Goal: Check status

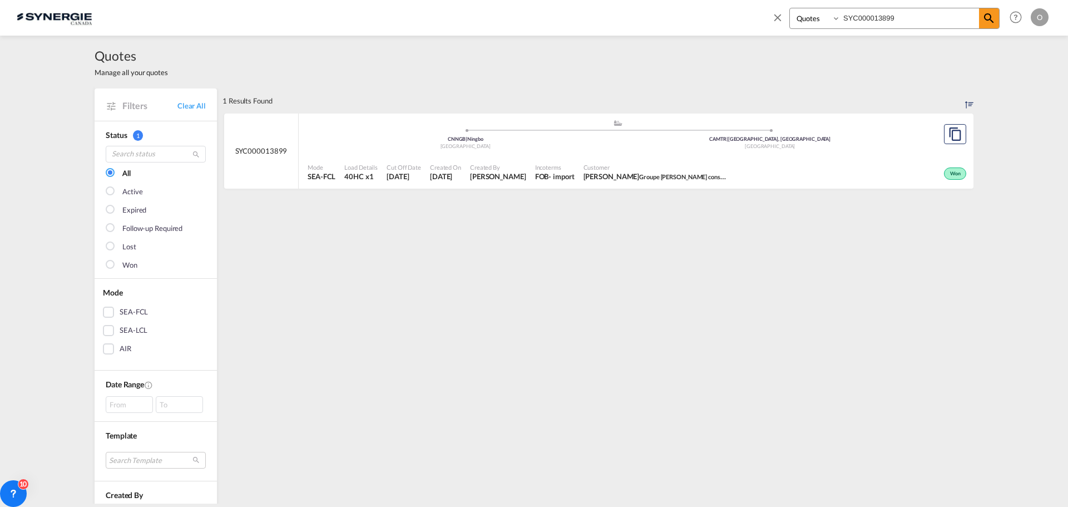
select select "Quotes"
drag, startPoint x: 917, startPoint y: 12, endPoint x: 749, endPoint y: 22, distance: 167.7
click at [749, 22] on div "Bookings Quotes Enquiries SYC000013899 Help Resources Product Release O My Prof…" at bounding box center [534, 17] width 1035 height 34
paste input "42"
type input "SYC000014299"
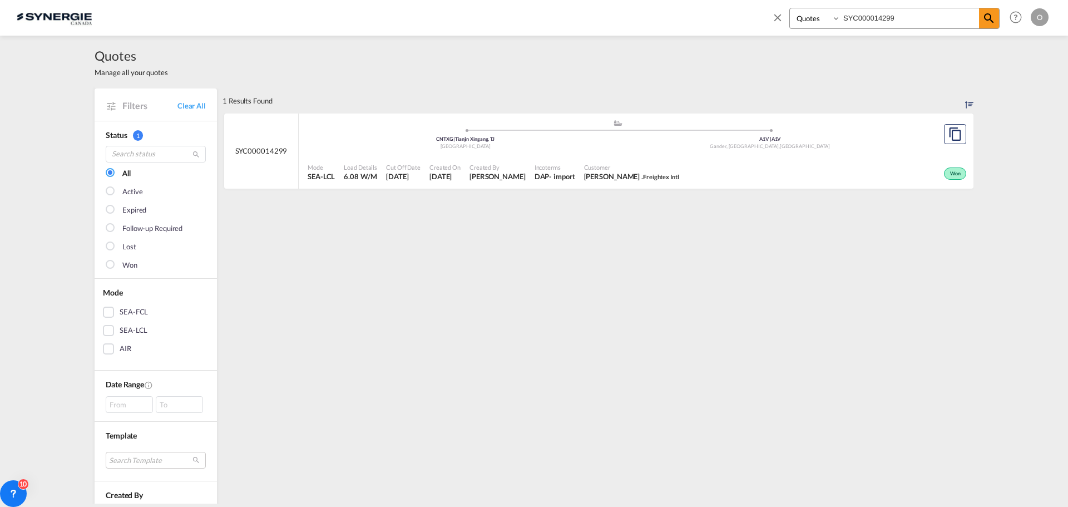
click at [394, 172] on span "[DATE]" at bounding box center [403, 176] width 34 height 10
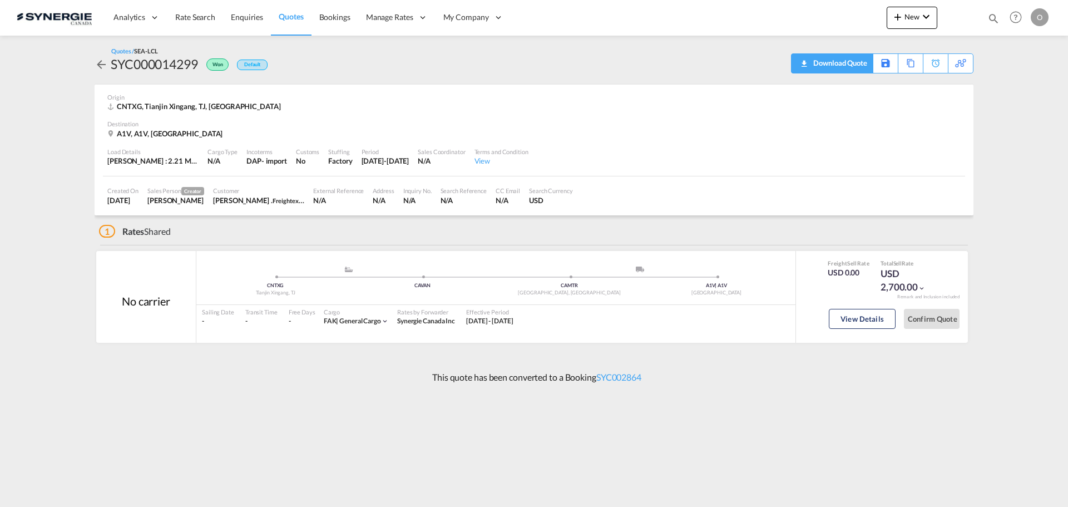
click at [852, 63] on div "Download Quote" at bounding box center [838, 63] width 57 height 18
